Goal: Task Accomplishment & Management: Use online tool/utility

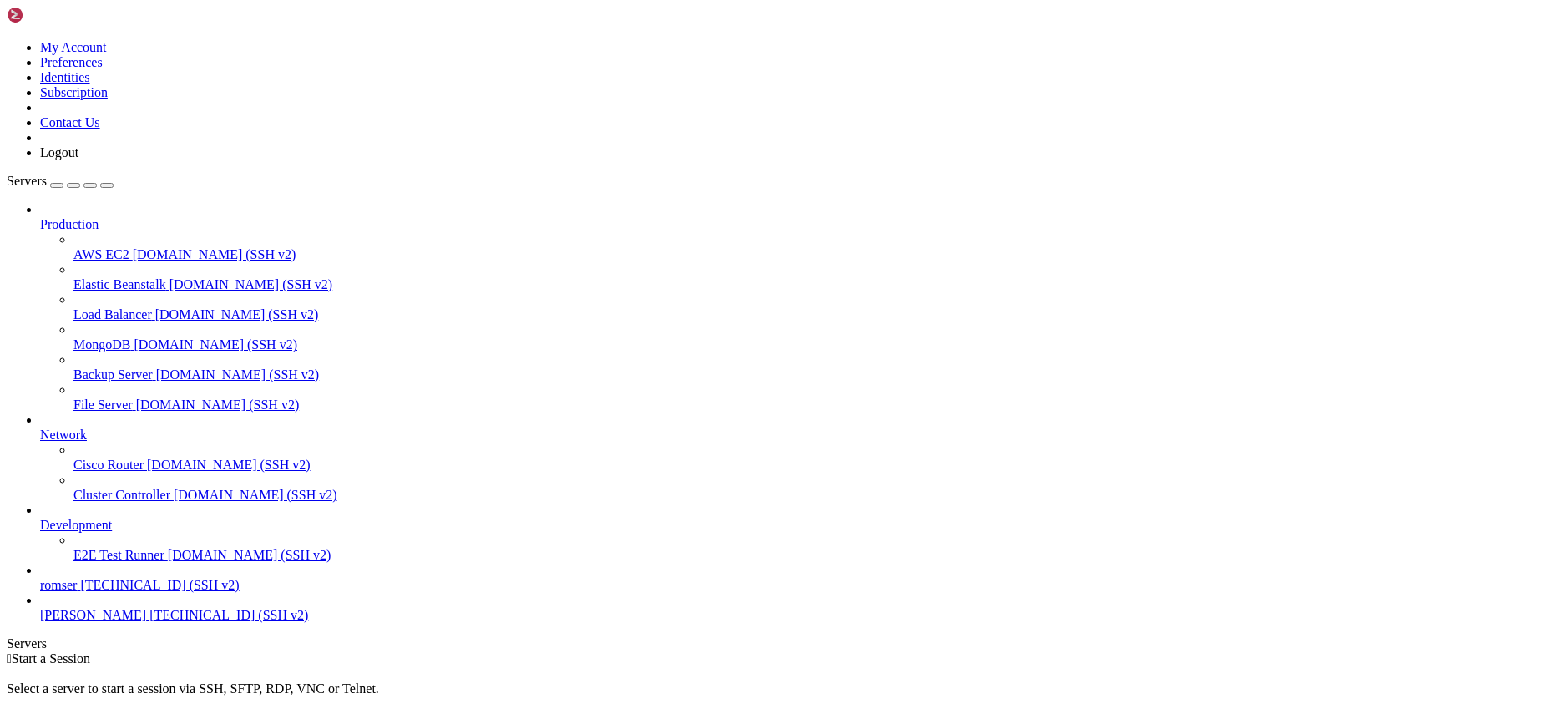
click at [127, 593] on span "[TECHNICAL_ID] (SSH v2)" at bounding box center [160, 585] width 159 height 14
click at [77, 593] on span "romser" at bounding box center [59, 585] width 37 height 14
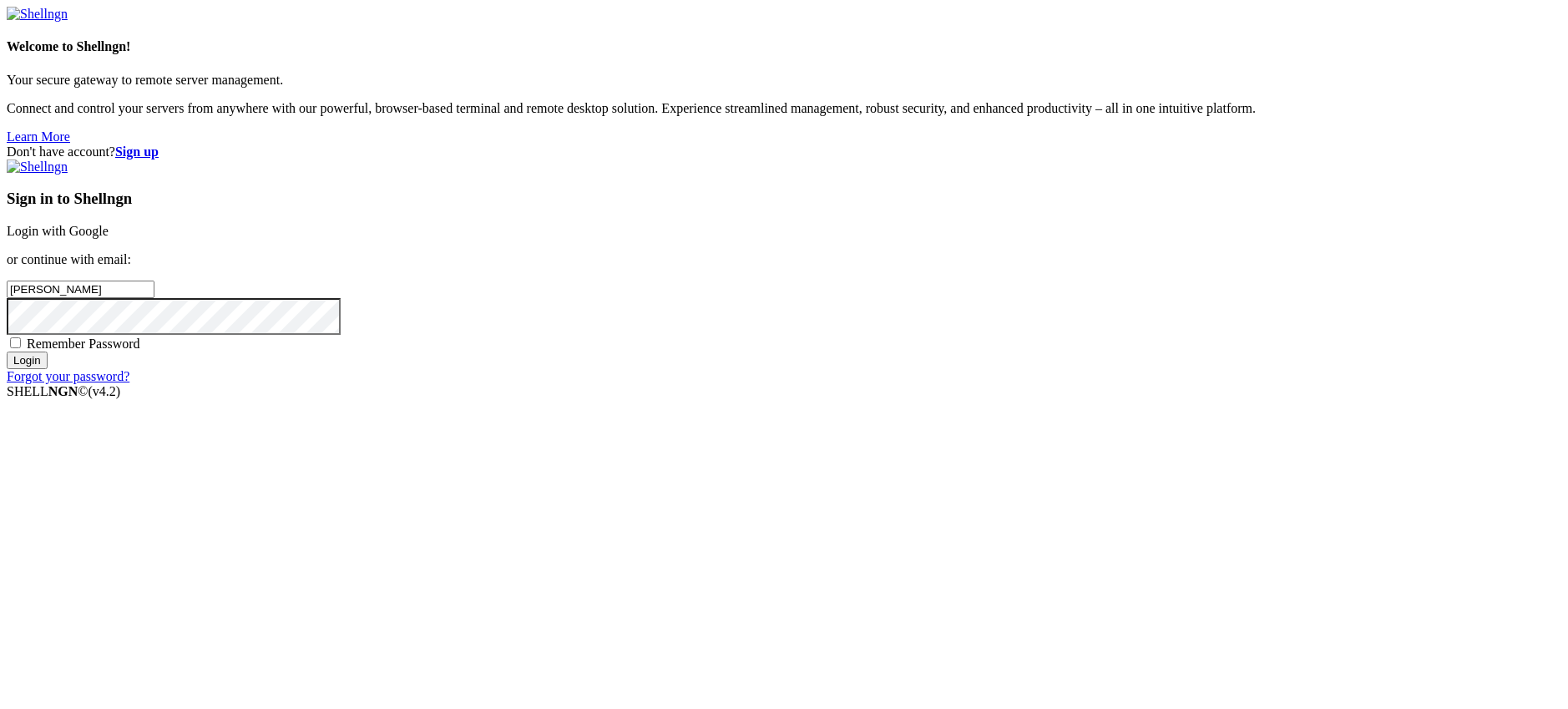
click at [563, 304] on div "Don't have account? Sign up Sign in to Shellngn Login with Google or continue w…" at bounding box center [784, 265] width 1555 height 239
click at [48, 369] on input "Login" at bounding box center [27, 360] width 41 height 18
drag, startPoint x: 982, startPoint y: 336, endPoint x: 757, endPoint y: 312, distance: 226.3
click at [155, 298] on input "[PERSON_NAME]" at bounding box center [80, 289] width 148 height 18
type input "[EMAIL_ADDRESS][DOMAIN_NAME]"
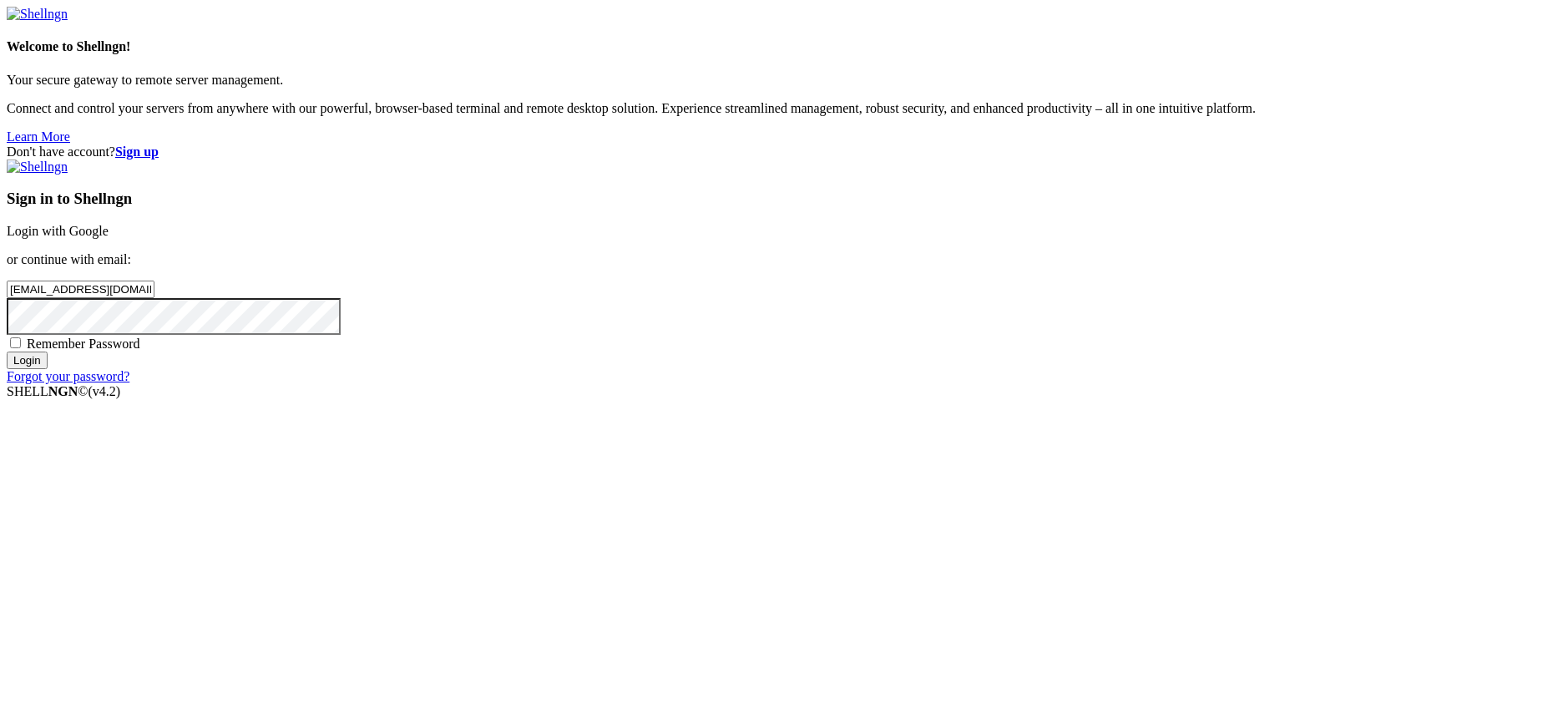
click at [7, 352] on input "Login" at bounding box center [27, 360] width 41 height 18
click at [871, 399] on div "Sign in to Shellngn Login with Google or continue with email: [EMAIL_ADDRESS][D…" at bounding box center [784, 280] width 1555 height 239
click at [141, 351] on span "Remember Password" at bounding box center [84, 343] width 114 height 14
click at [21, 348] on input "Remember Password" at bounding box center [15, 342] width 11 height 11
checkbox input "true"
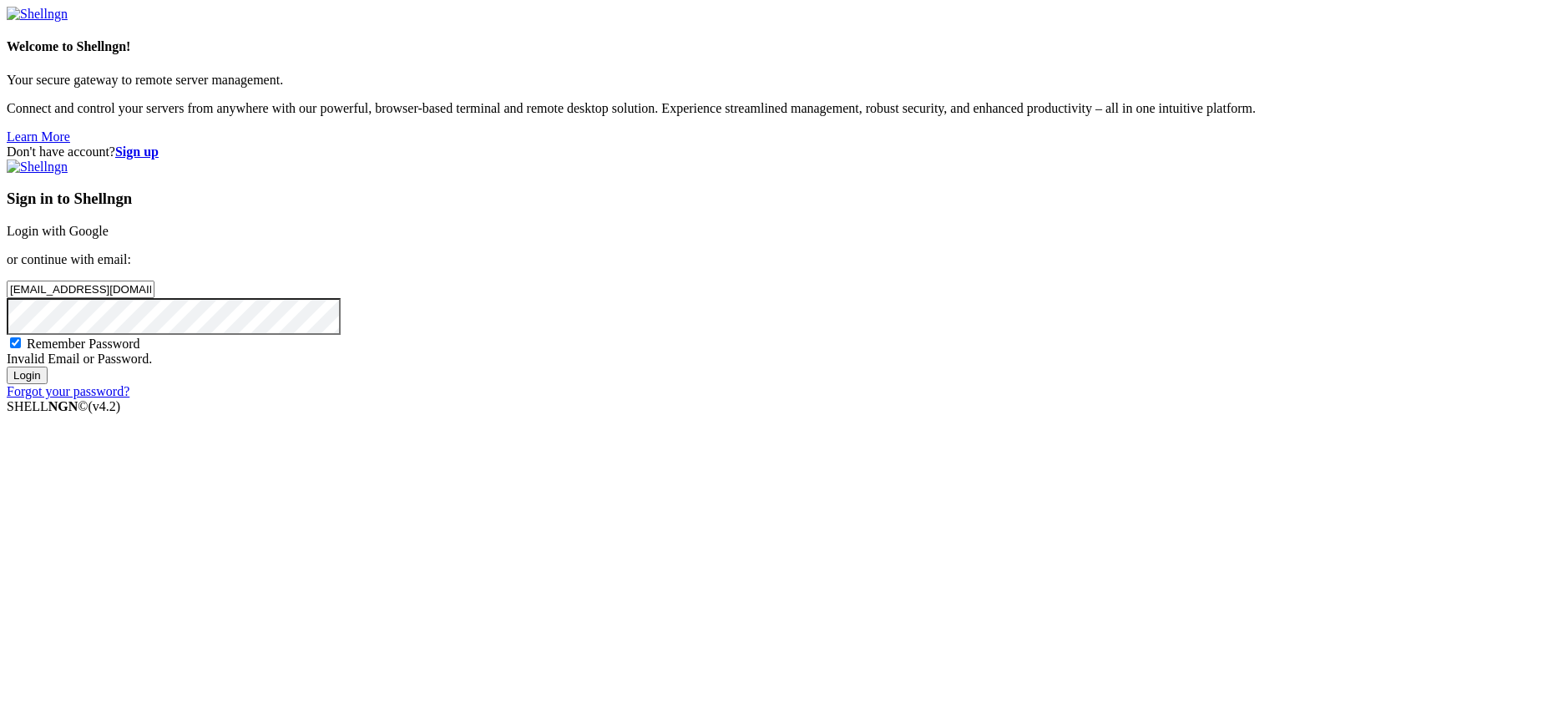
click at [7, 367] on input "Login" at bounding box center [27, 375] width 41 height 18
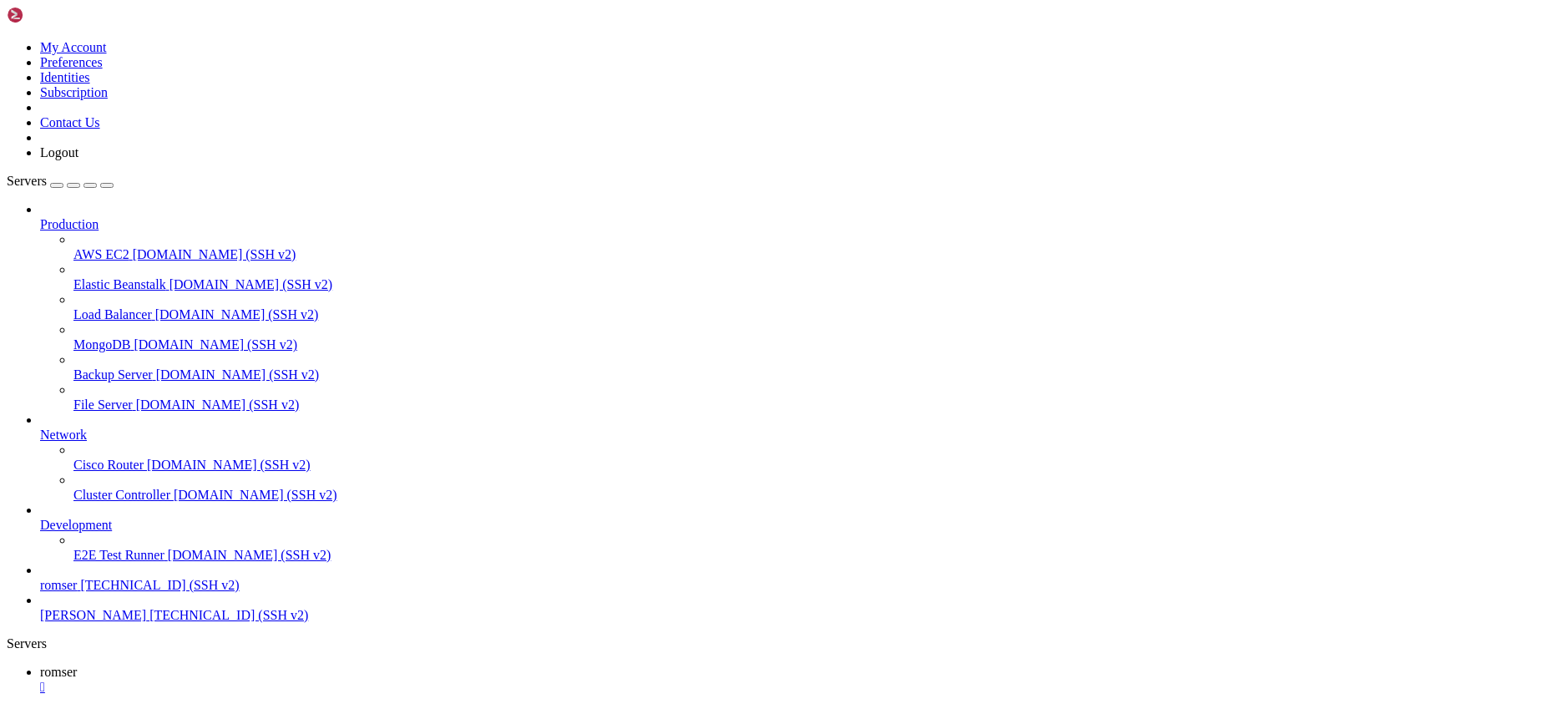
drag, startPoint x: 118, startPoint y: 1004, endPoint x: 14, endPoint y: 969, distance: 109.7
